Goal: Navigation & Orientation: Find specific page/section

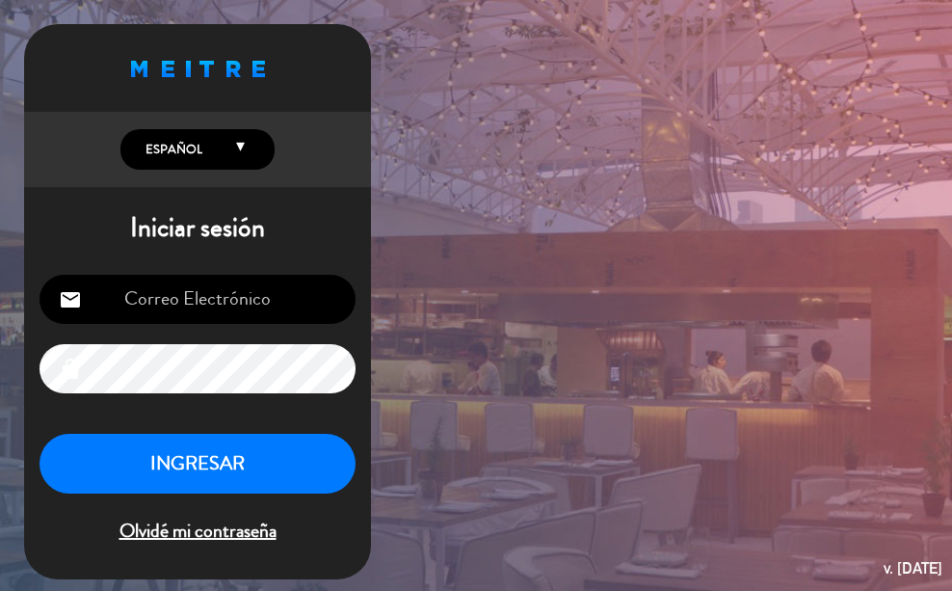
type input "[EMAIL_ADDRESS][DOMAIN_NAME]"
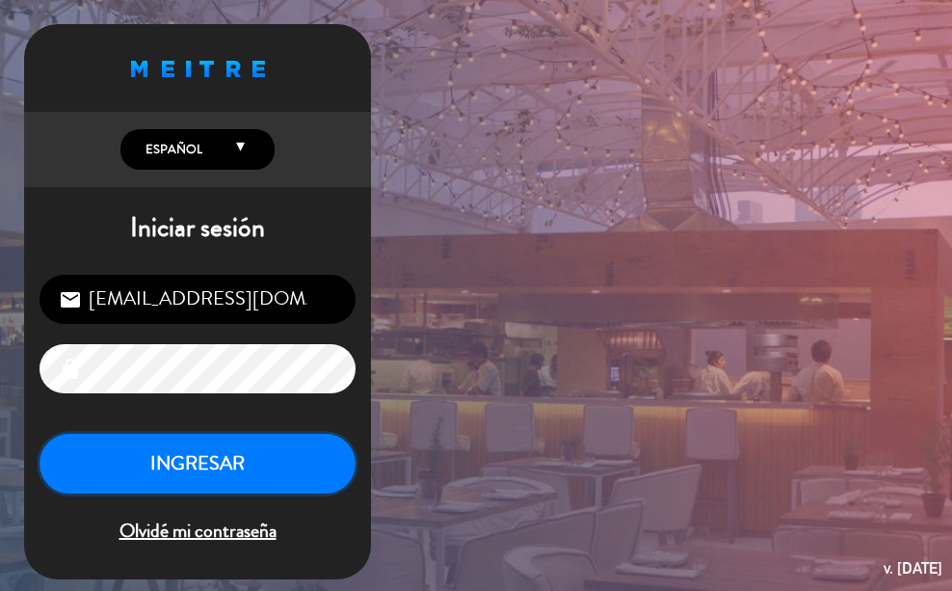
click at [226, 446] on button "INGRESAR" at bounding box center [198, 464] width 316 height 61
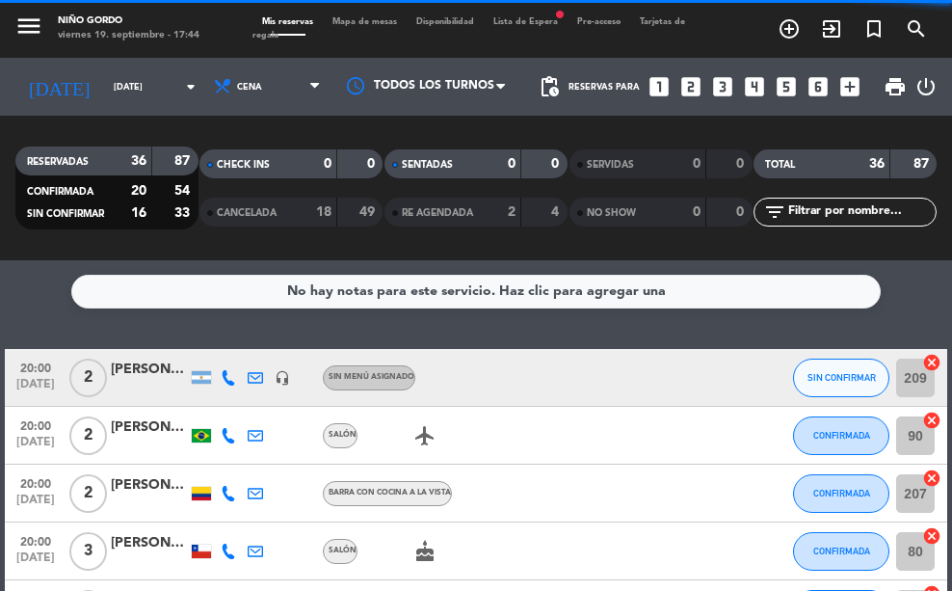
click at [374, 24] on span "Mapa de mesas" at bounding box center [365, 21] width 84 height 9
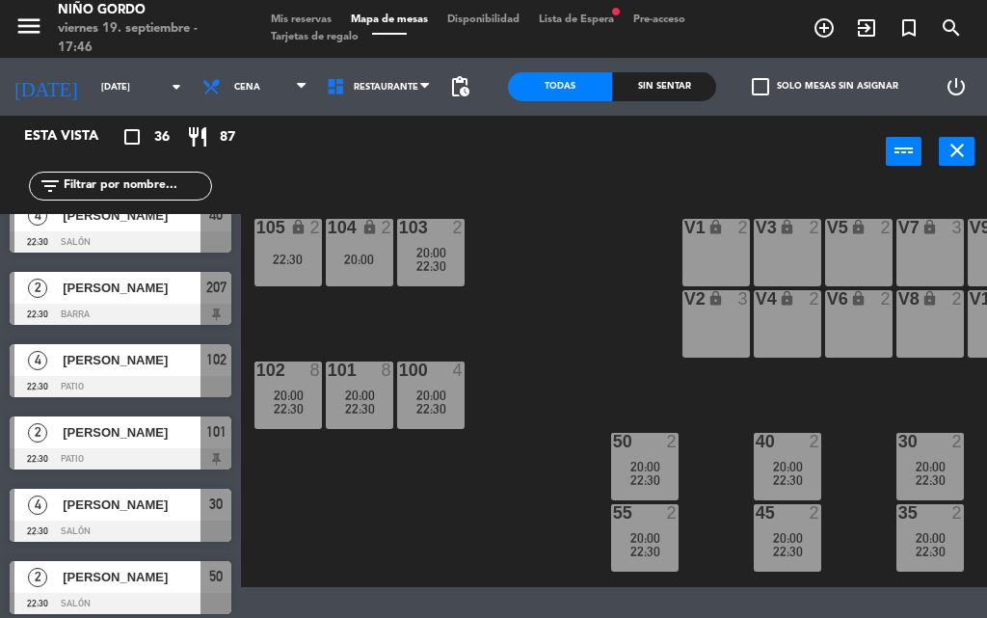
scroll to position [2201, 0]
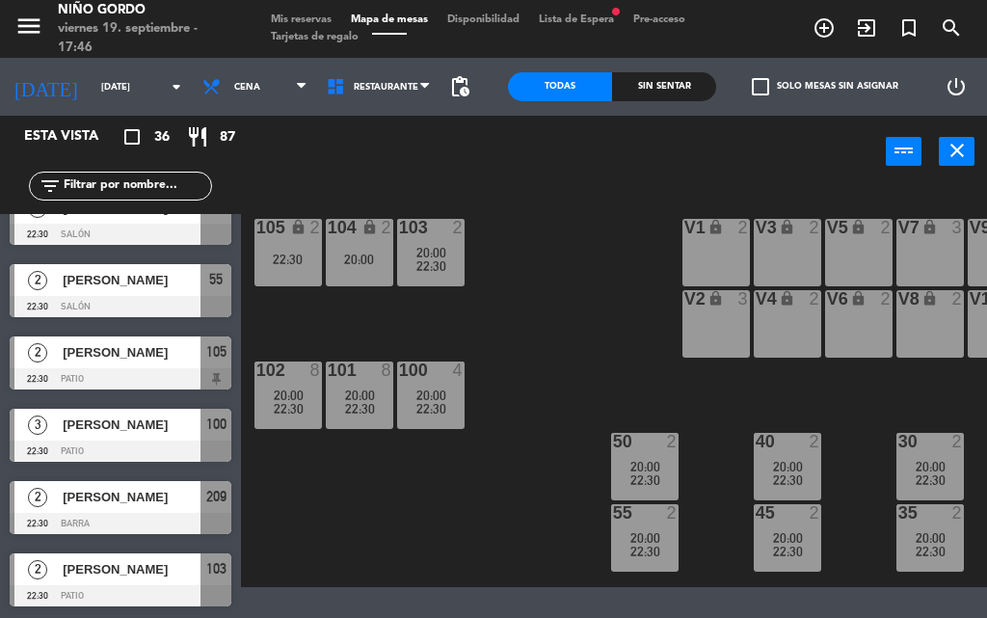
click at [280, 14] on span "Mis reservas" at bounding box center [301, 19] width 80 height 11
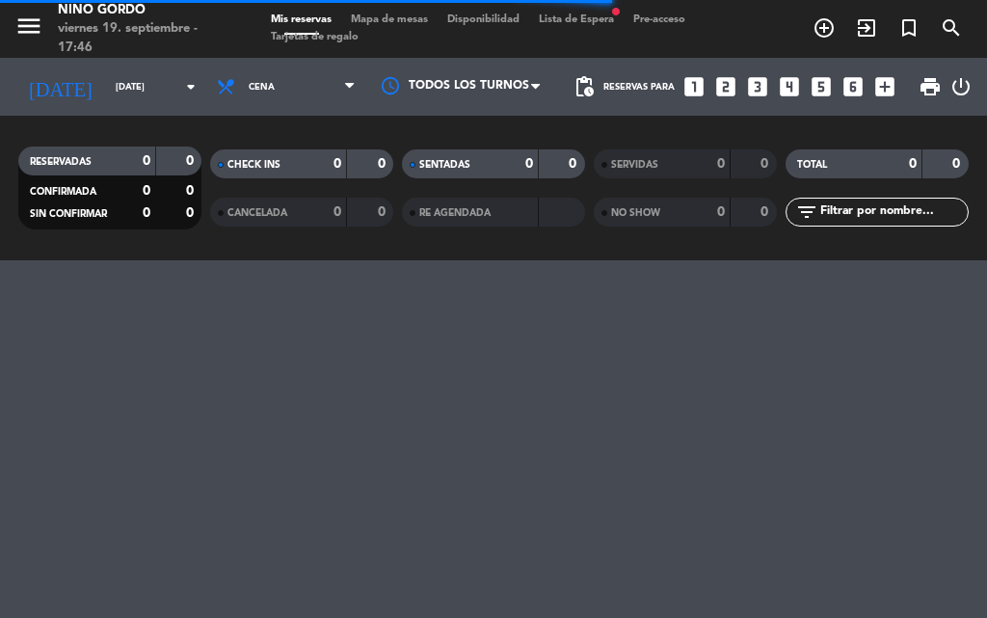
click at [598, 23] on span "Lista de Espera fiber_manual_record" at bounding box center [576, 19] width 94 height 11
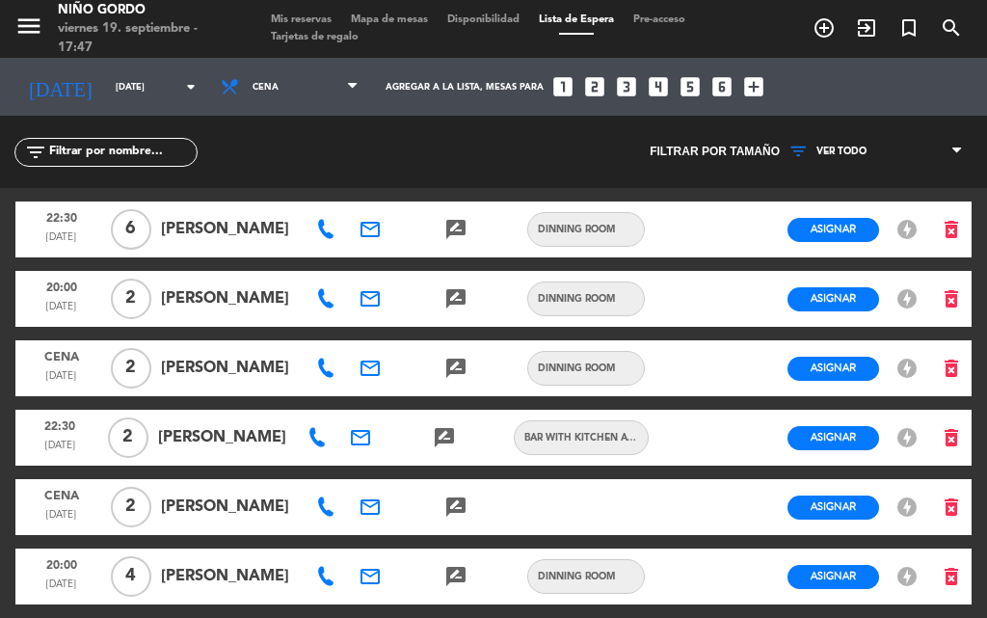
click at [410, 22] on span "Mapa de mesas" at bounding box center [389, 19] width 96 height 11
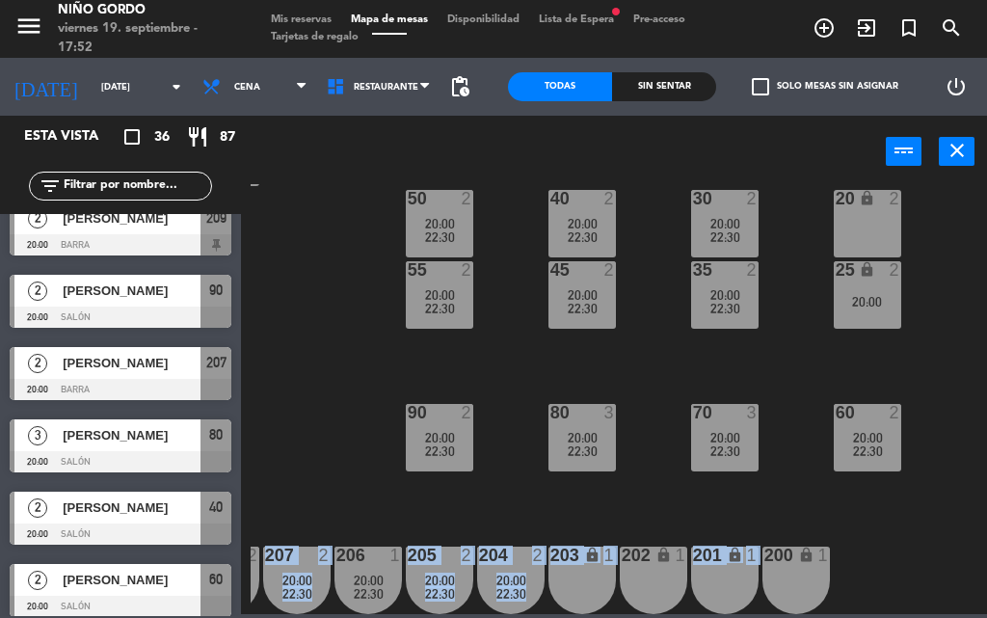
scroll to position [254, 205]
drag, startPoint x: 722, startPoint y: 614, endPoint x: 651, endPoint y: 584, distance: 77.3
click at [652, 584] on div "105 lock 2 22:30 104 lock 2 20:00 103 2 20:00 22:30 V1 lock 2 V3 lock 2 V9 lock…" at bounding box center [619, 399] width 736 height 430
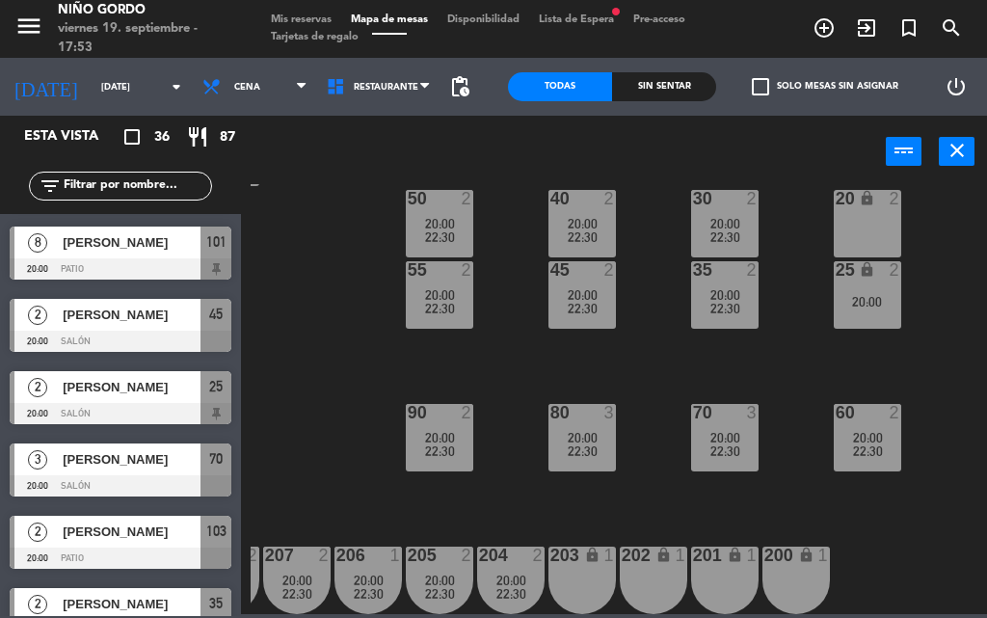
scroll to position [579, 0]
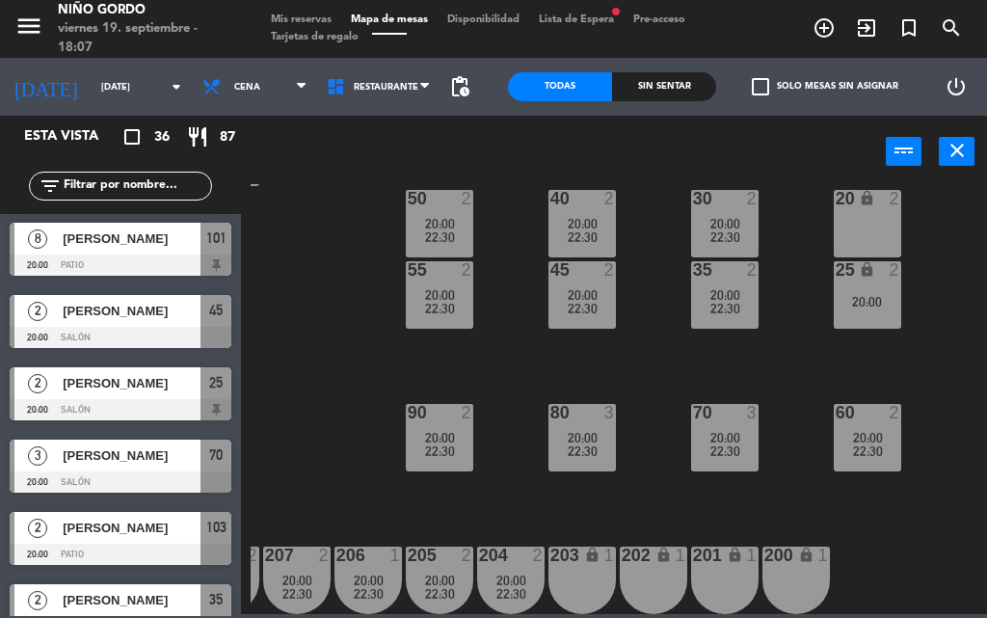
click at [597, 17] on span "Lista de Espera fiber_manual_record" at bounding box center [576, 19] width 94 height 11
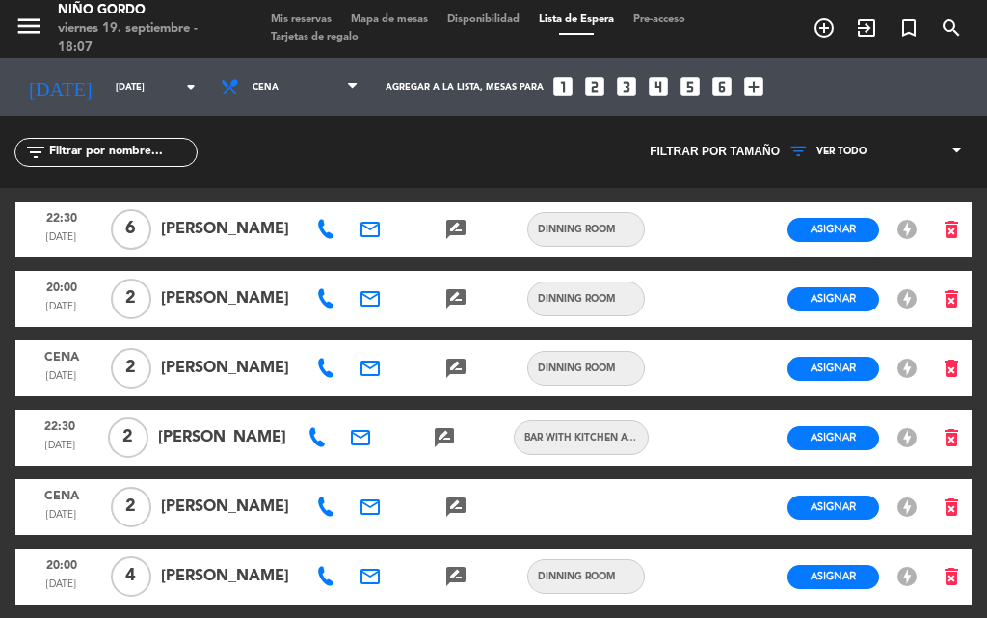
click at [516, 11] on div "menu Niño Gordo viernes 19. septiembre - 18:07 Mis reservas Mapa de mesas Dispo…" at bounding box center [493, 29] width 987 height 58
click at [382, 15] on span "Mapa de mesas" at bounding box center [389, 19] width 96 height 11
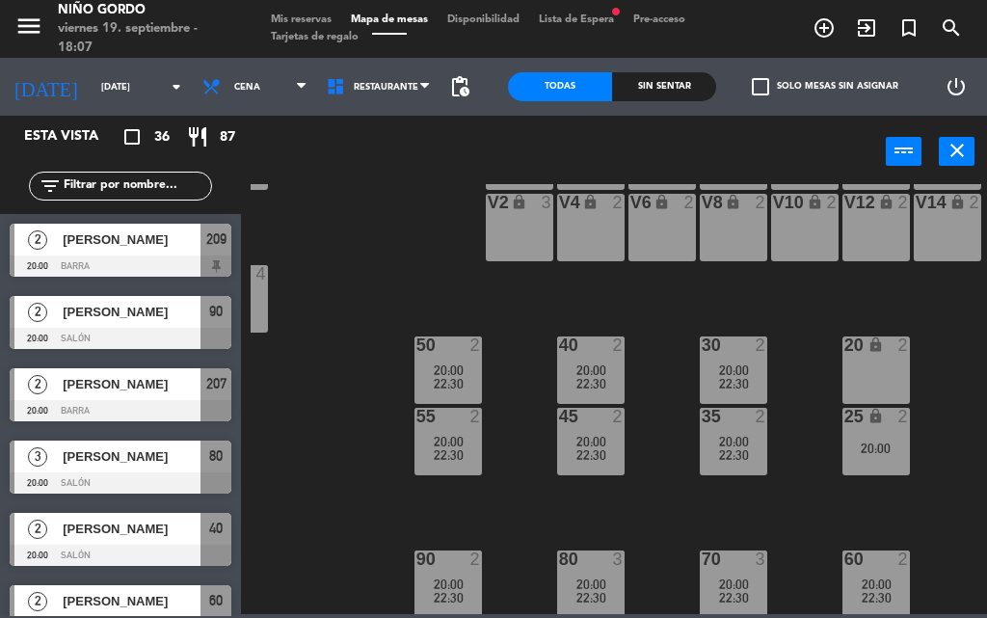
scroll to position [193, 197]
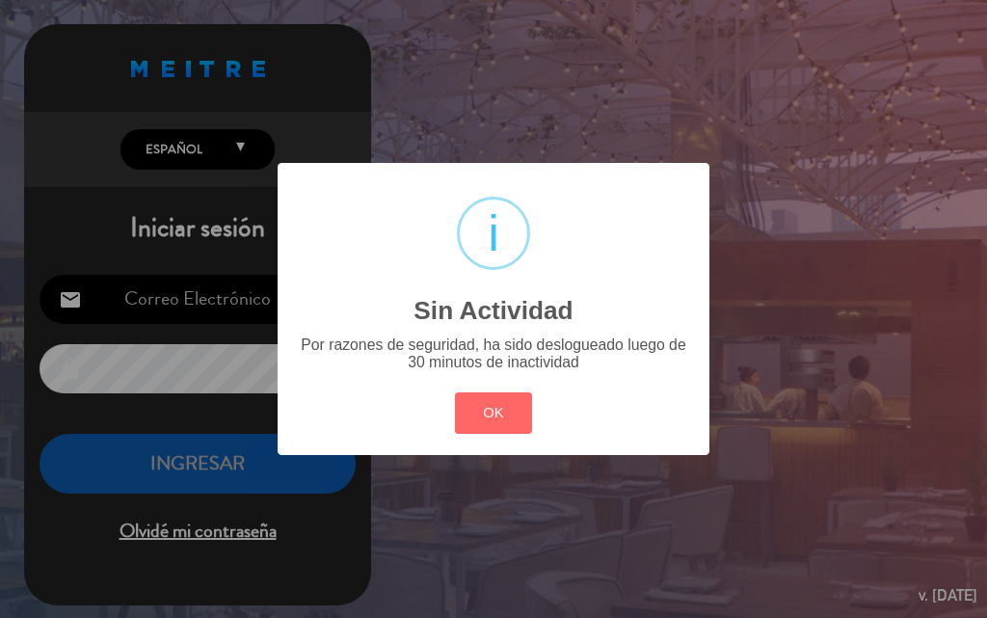
type input "[EMAIL_ADDRESS][DOMAIN_NAME]"
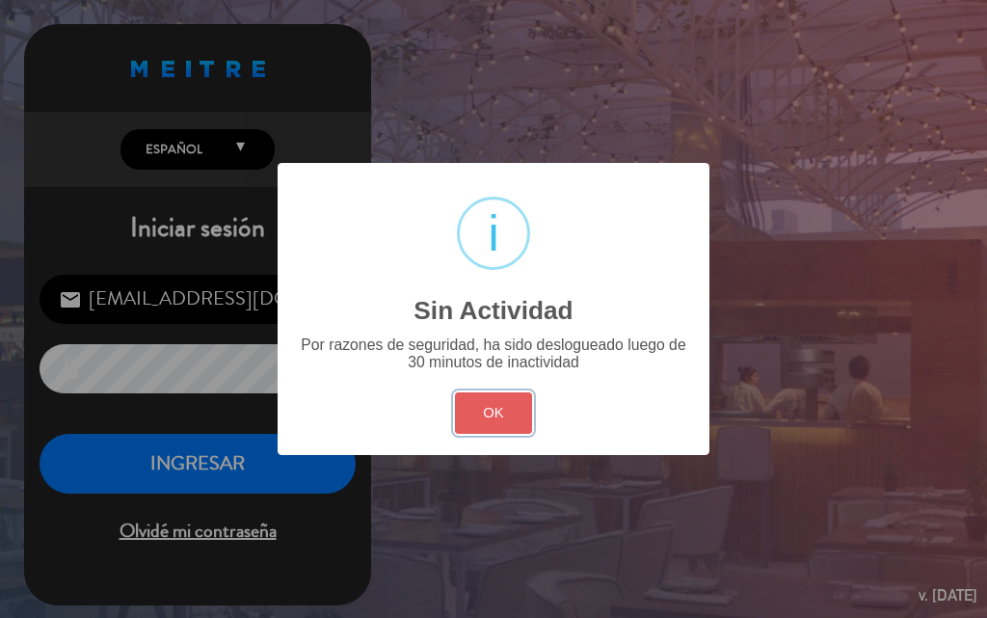
click at [499, 394] on button "OK" at bounding box center [494, 412] width 78 height 41
